Goal: Complete application form: Complete application form

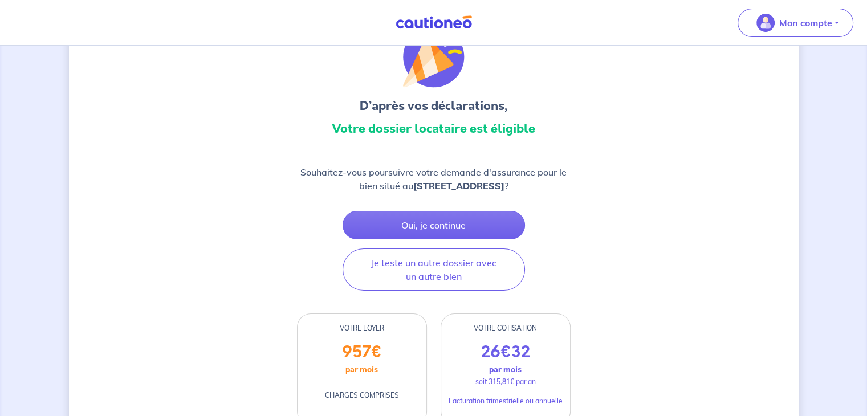
scroll to position [114, 0]
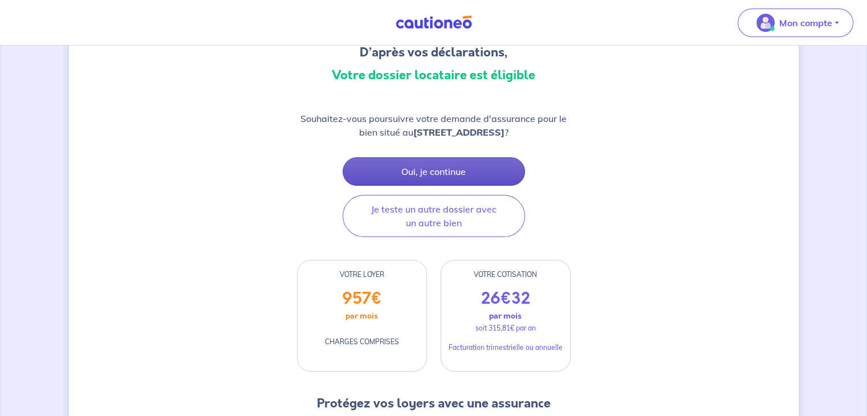
click at [439, 182] on button "Oui, je continue" at bounding box center [433, 171] width 182 height 28
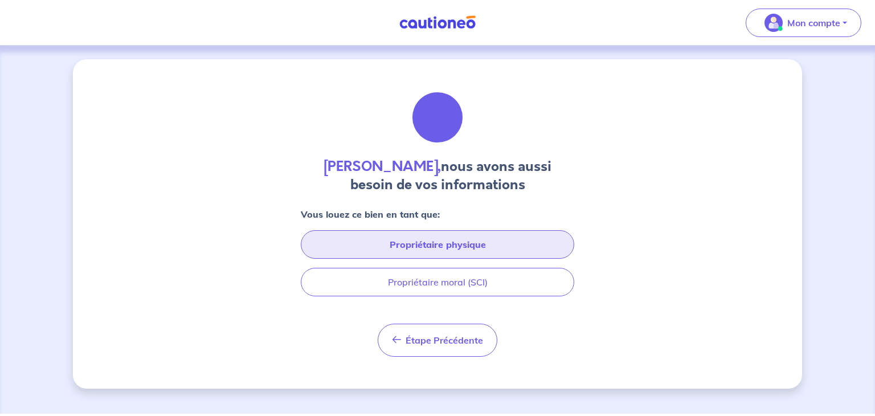
click at [454, 244] on button "Propriétaire physique" at bounding box center [437, 244] width 273 height 28
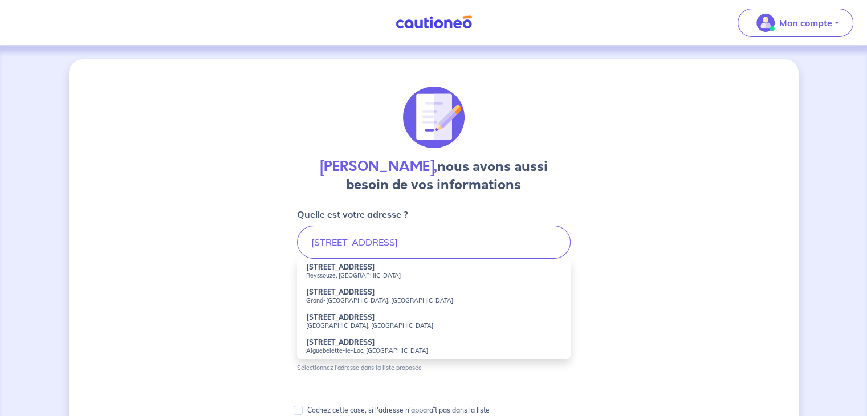
click at [351, 299] on small "Grand-[GEOGRAPHIC_DATA], [GEOGRAPHIC_DATA]" at bounding box center [433, 300] width 255 height 8
type input "[STREET_ADDRESS]"
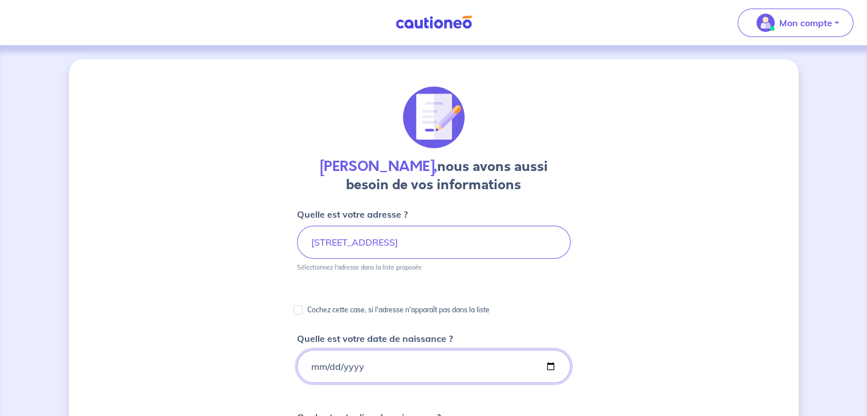
click at [390, 371] on input "Quelle est votre date de naissance ?" at bounding box center [433, 366] width 273 height 33
type input "[DATE]"
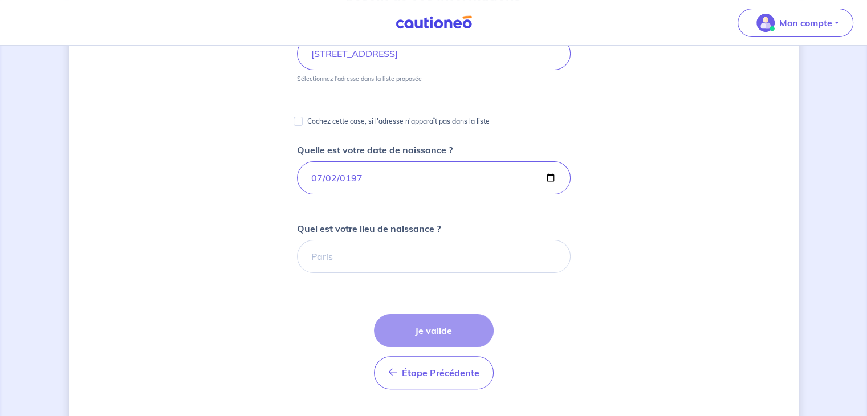
scroll to position [228, 0]
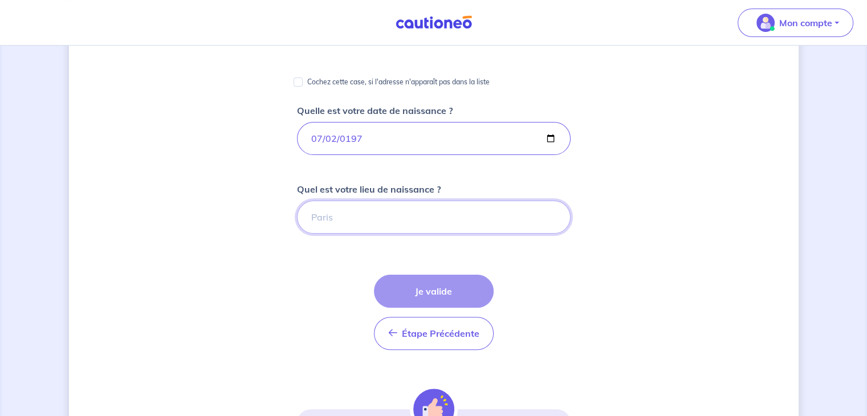
click at [359, 217] on input "Quel est votre lieu de naissance ?" at bounding box center [433, 217] width 273 height 33
click at [318, 219] on input "douai" at bounding box center [433, 217] width 273 height 33
type input "Douai"
click at [440, 296] on button "Je valide" at bounding box center [434, 291] width 120 height 33
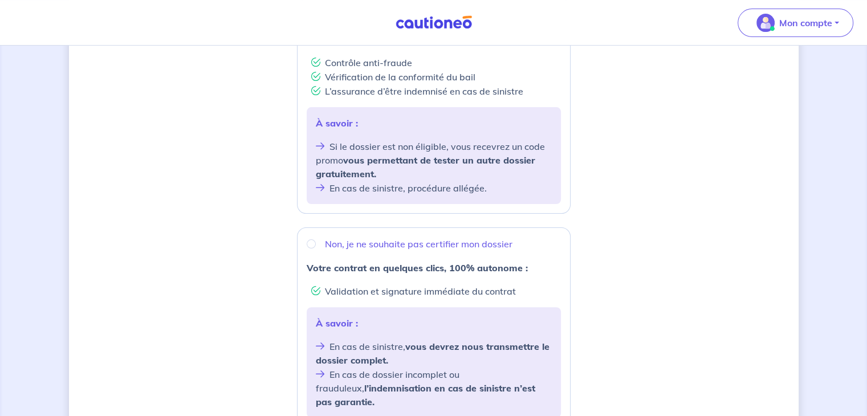
scroll to position [285, 0]
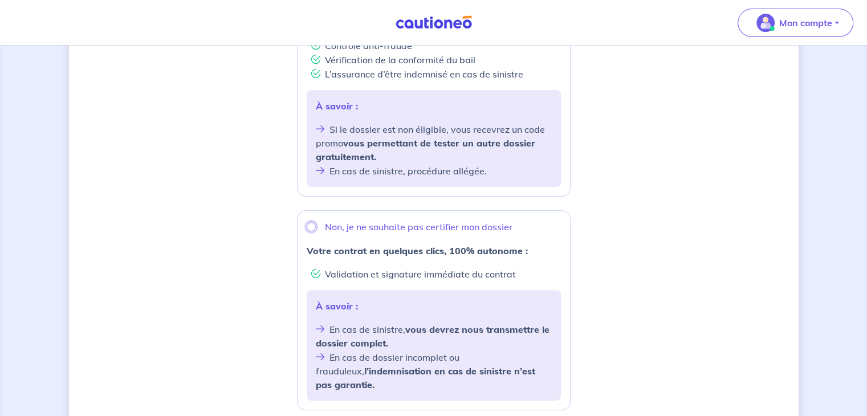
click at [312, 228] on input "Non, je ne souhaite pas certifier mon dossier" at bounding box center [310, 226] width 9 height 9
radio input "true"
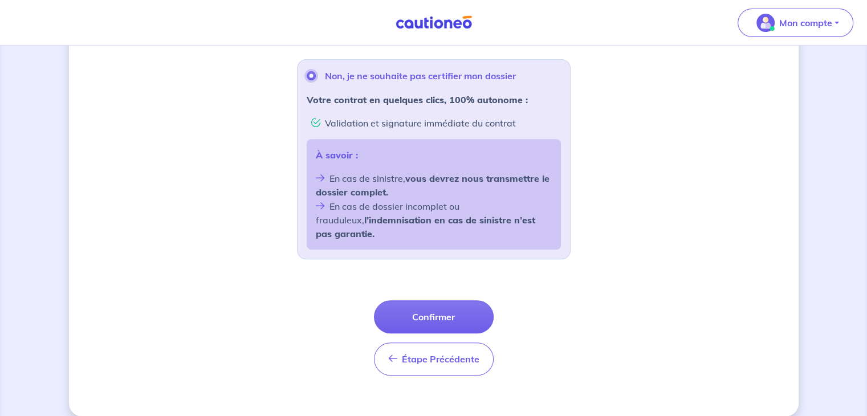
scroll to position [438, 0]
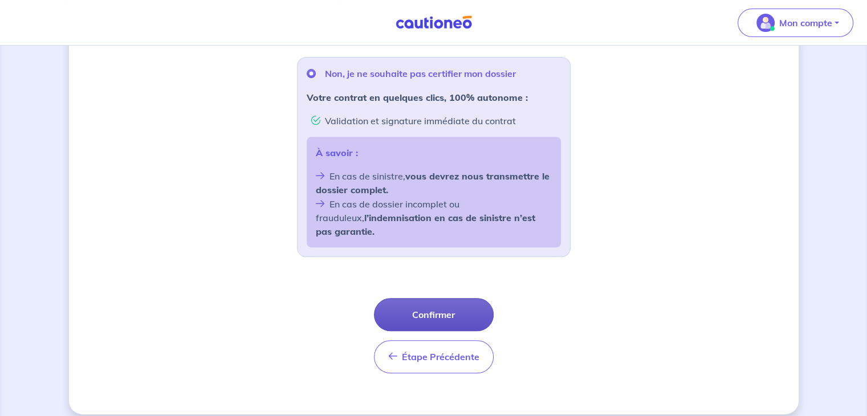
click at [465, 306] on button "Confirmer" at bounding box center [434, 314] width 120 height 33
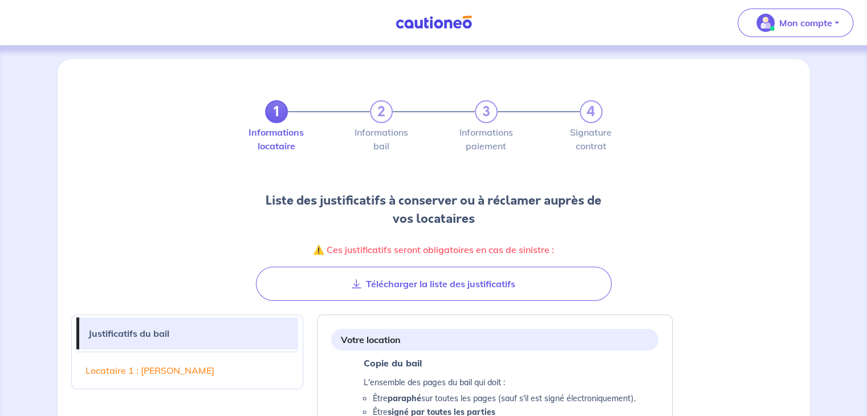
click at [406, 283] on button "Télécharger la liste des justificatifs" at bounding box center [433, 284] width 355 height 34
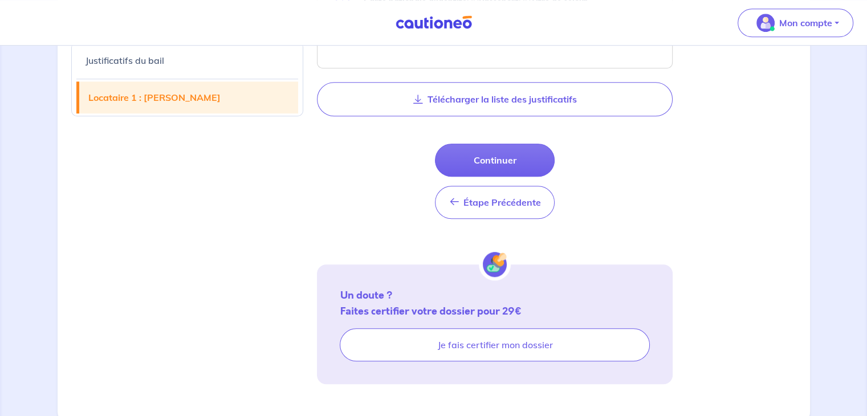
scroll to position [857, 0]
